Goal: Navigation & Orientation: Go to known website

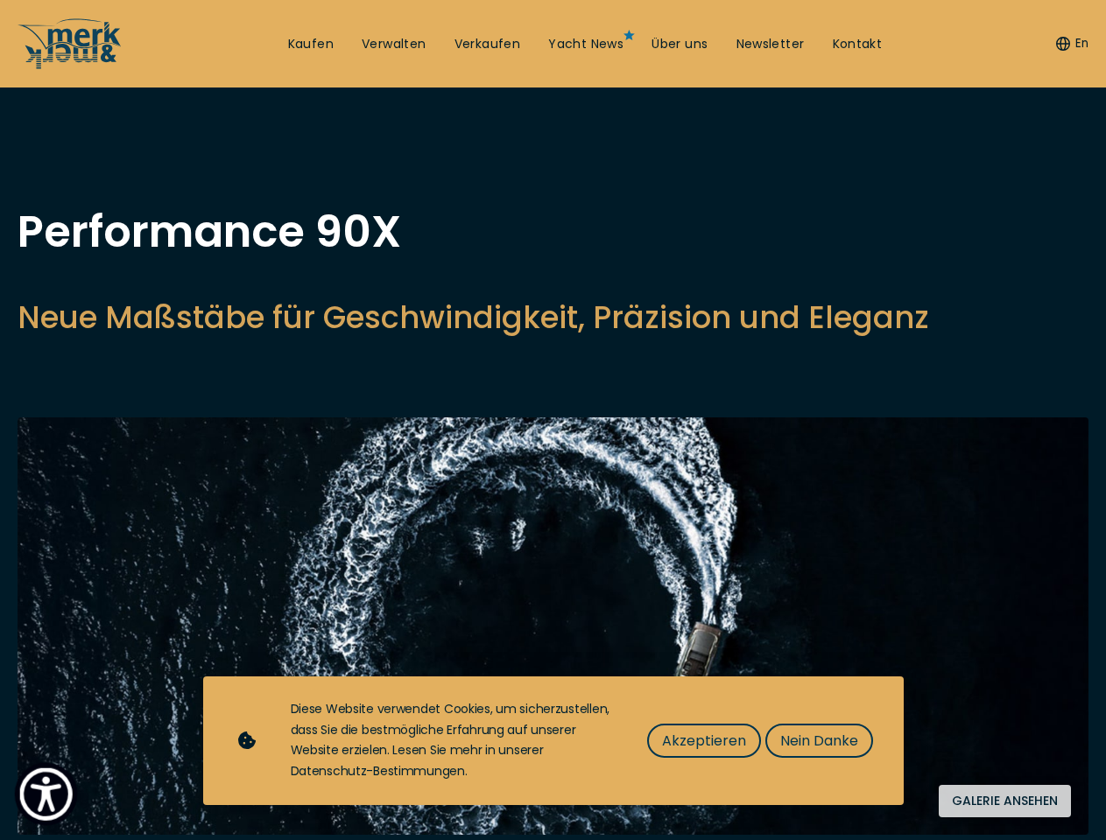
click at [46, 794] on img "Show Accessibility Preferences" at bounding box center [45, 794] width 53 height 53
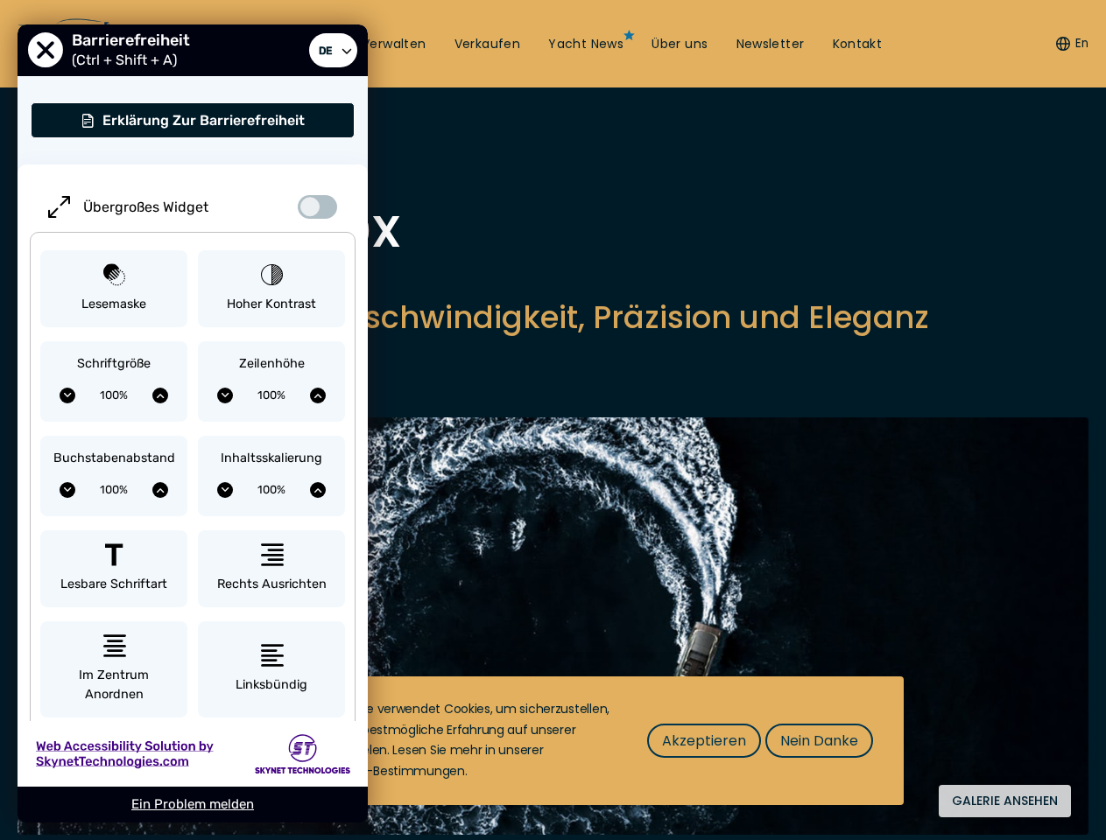
click at [1069, 44] on button "En" at bounding box center [1072, 44] width 32 height 18
click at [369, 339] on h2 "Neue Maßstäbe für Geschwindigkeit, Präzision und Eleganz" at bounding box center [473, 317] width 911 height 43
click at [552, 665] on img at bounding box center [553, 627] width 1071 height 418
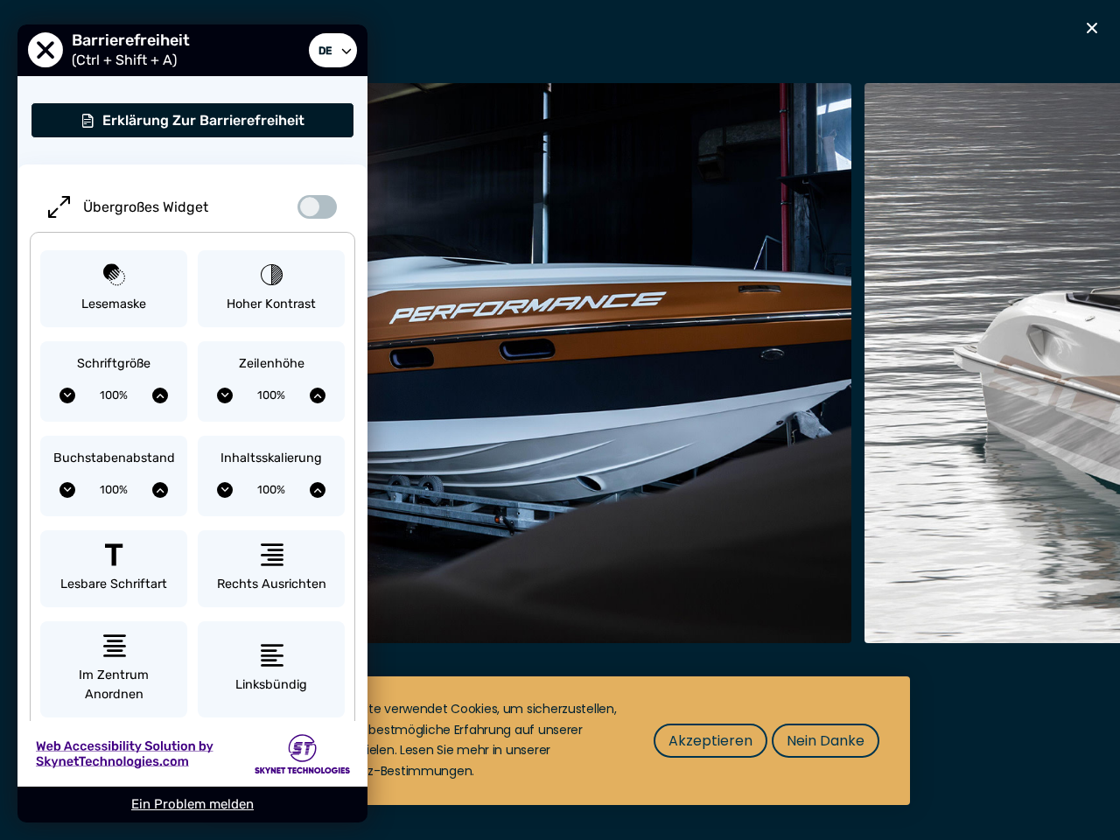
click at [703, 741] on span "Akzeptieren" at bounding box center [711, 741] width 84 height 22
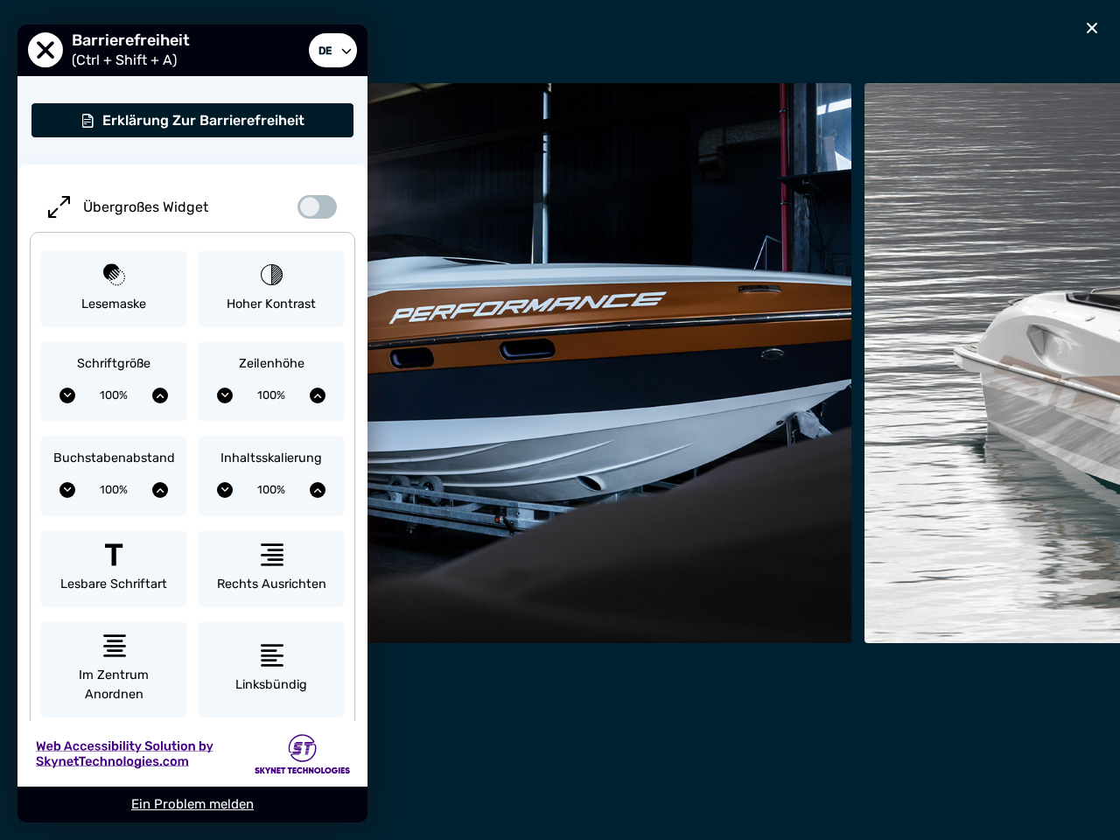
click at [818, 0] on div "Nach oben Kaufen Verwalten Verkaufen Yacht News Über uns Newsletter Kontakt Sen…" at bounding box center [560, 0] width 1120 height 0
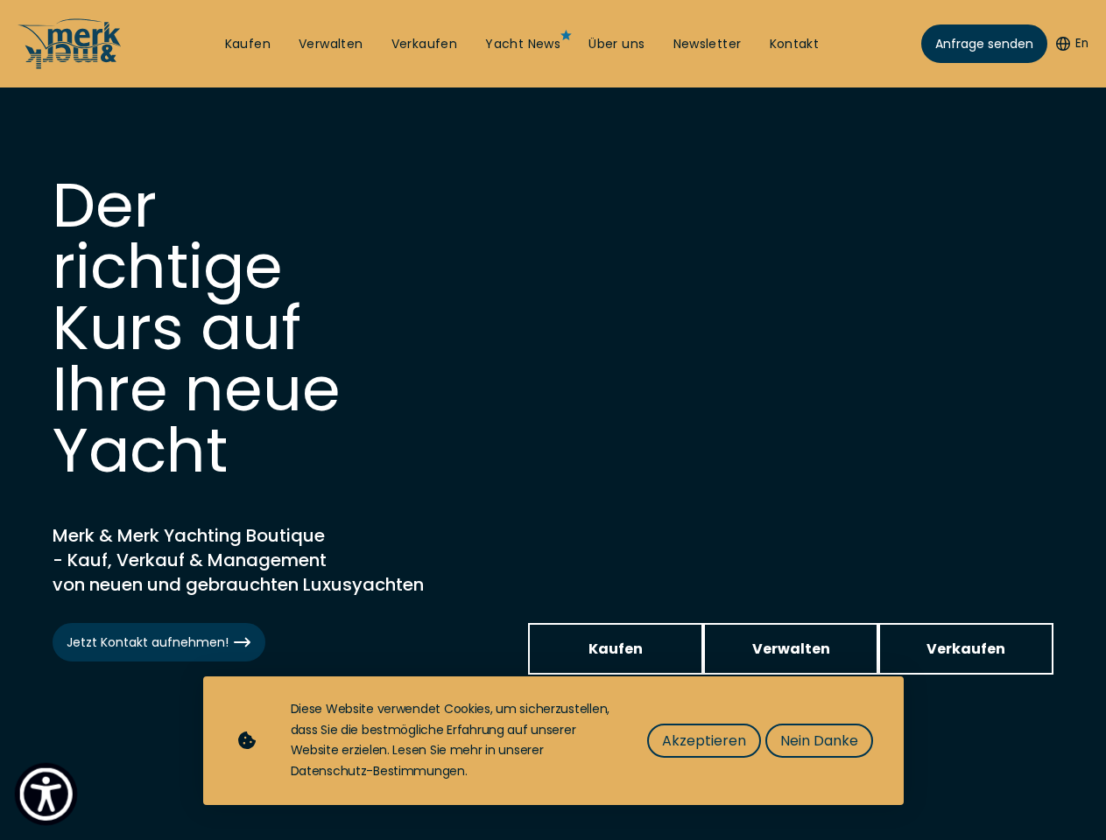
click at [46, 794] on img "Show Accessibility Preferences" at bounding box center [45, 794] width 53 height 53
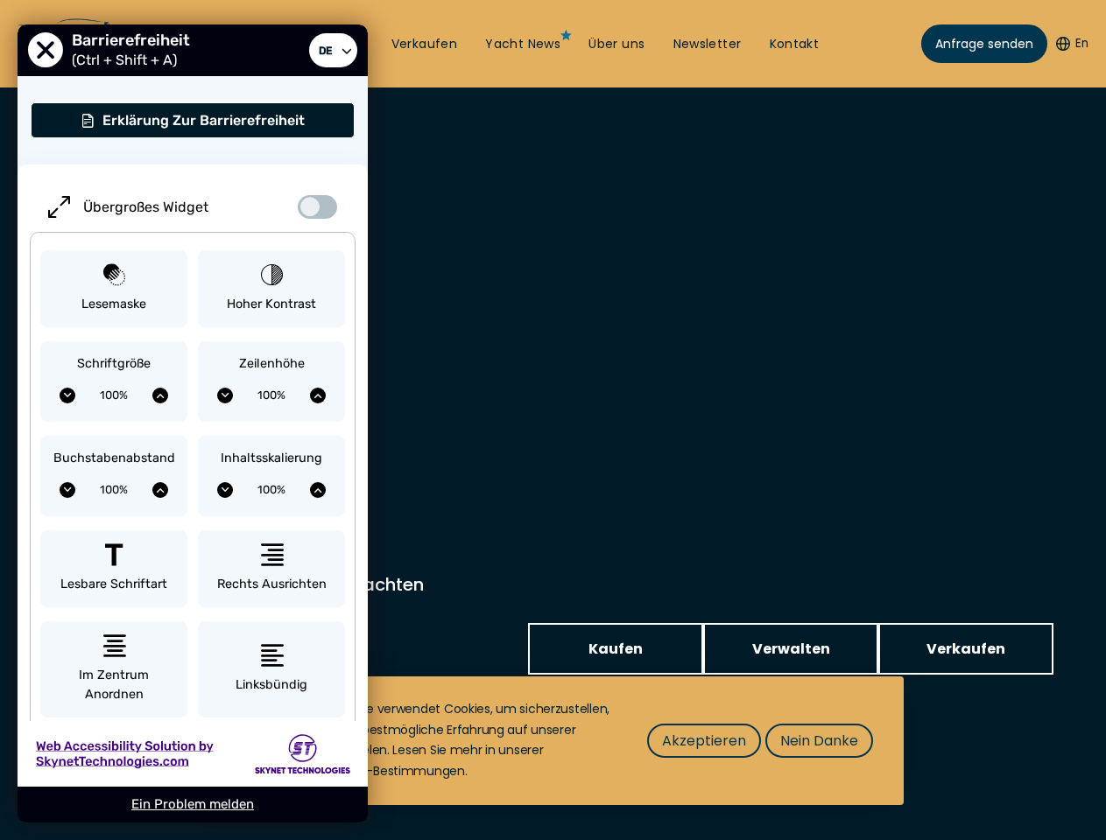
click at [1069, 44] on button "En" at bounding box center [1072, 44] width 32 height 18
click at [271, 438] on div "Inhaltsskalierung 100%" at bounding box center [271, 476] width 147 height 81
click at [703, 741] on span "Akzeptieren" at bounding box center [704, 741] width 84 height 22
